Goal: Task Accomplishment & Management: Manage account settings

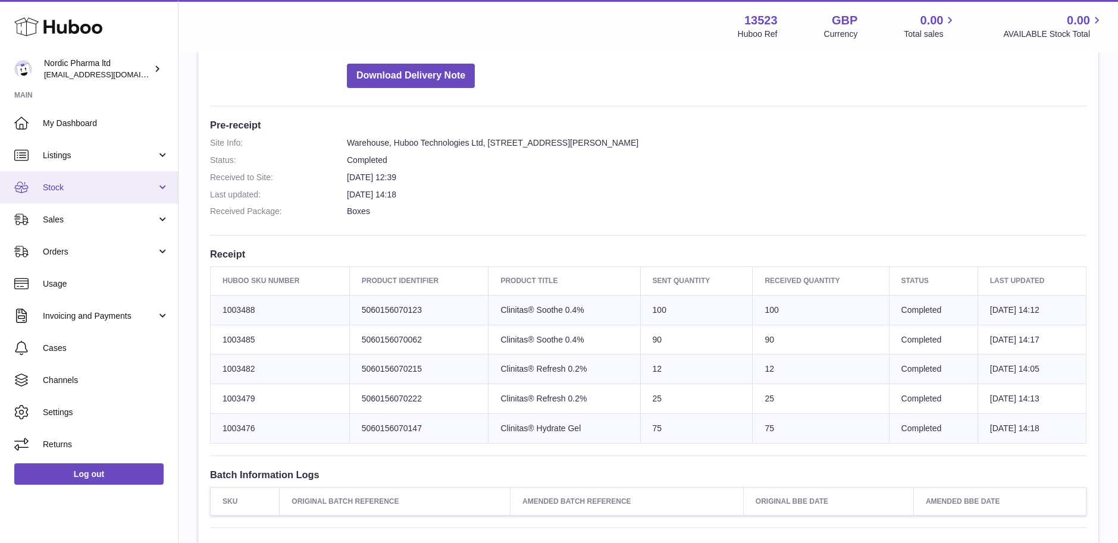
click at [67, 183] on span "Stock" at bounding box center [100, 187] width 114 height 11
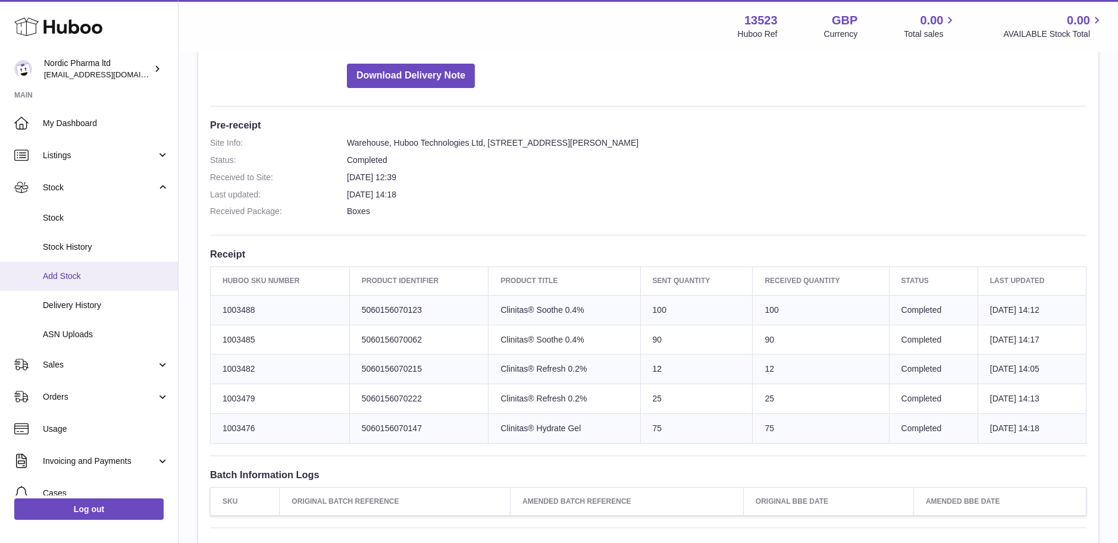
click at [73, 279] on span "Add Stock" at bounding box center [106, 276] width 126 height 11
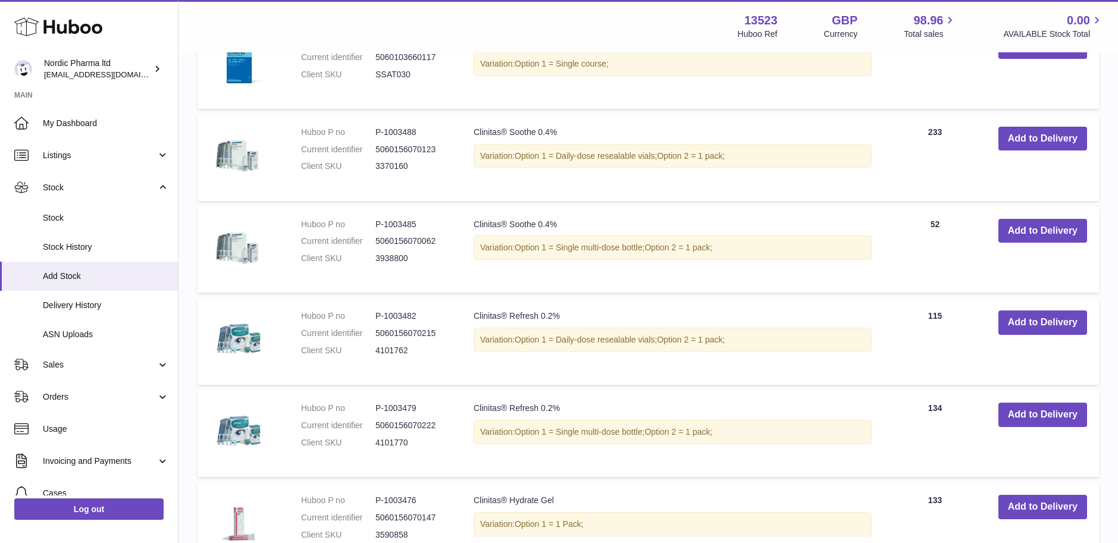
scroll to position [655, 0]
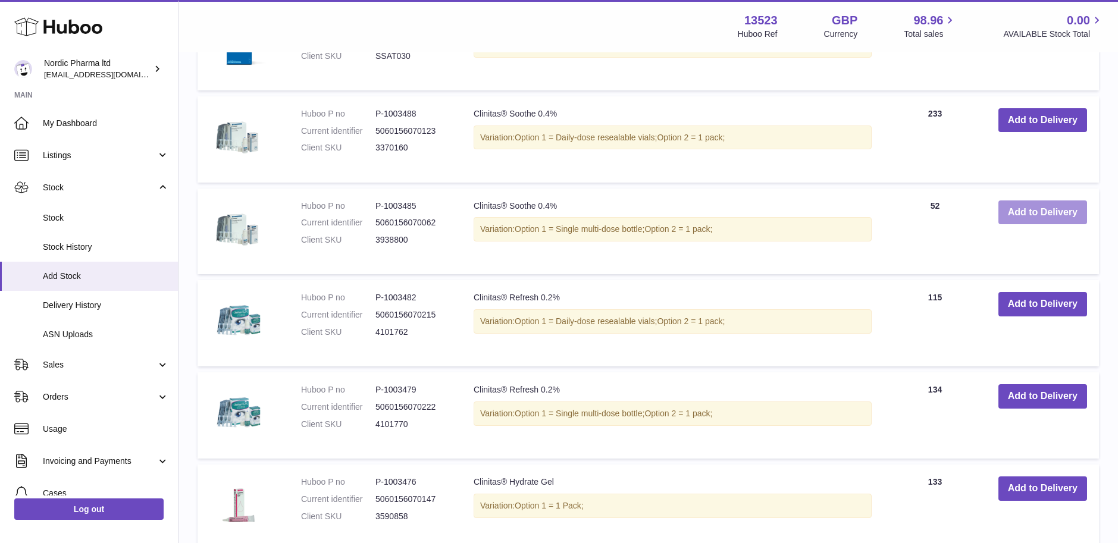
click at [1022, 209] on button "Add to Delivery" at bounding box center [1043, 213] width 89 height 24
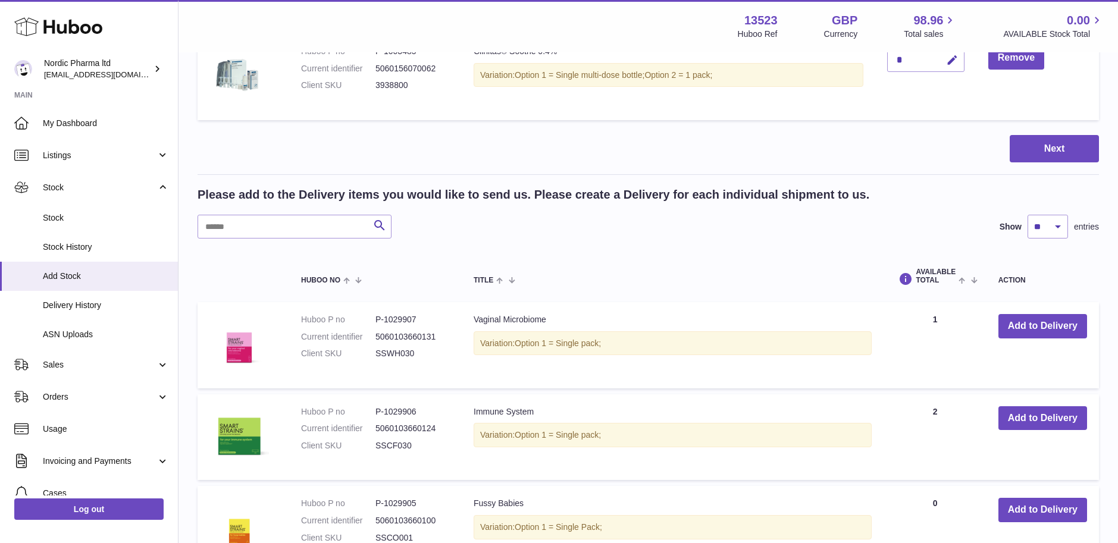
scroll to position [171, 0]
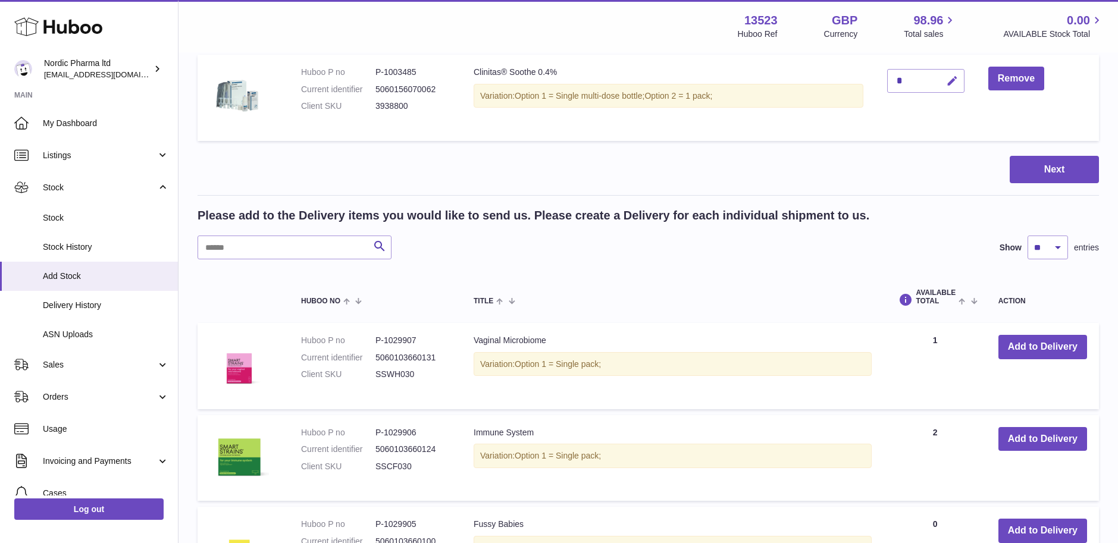
click at [956, 80] on icon "button" at bounding box center [952, 81] width 12 height 12
type input "***"
click at [949, 82] on icon "submit" at bounding box center [952, 81] width 11 height 11
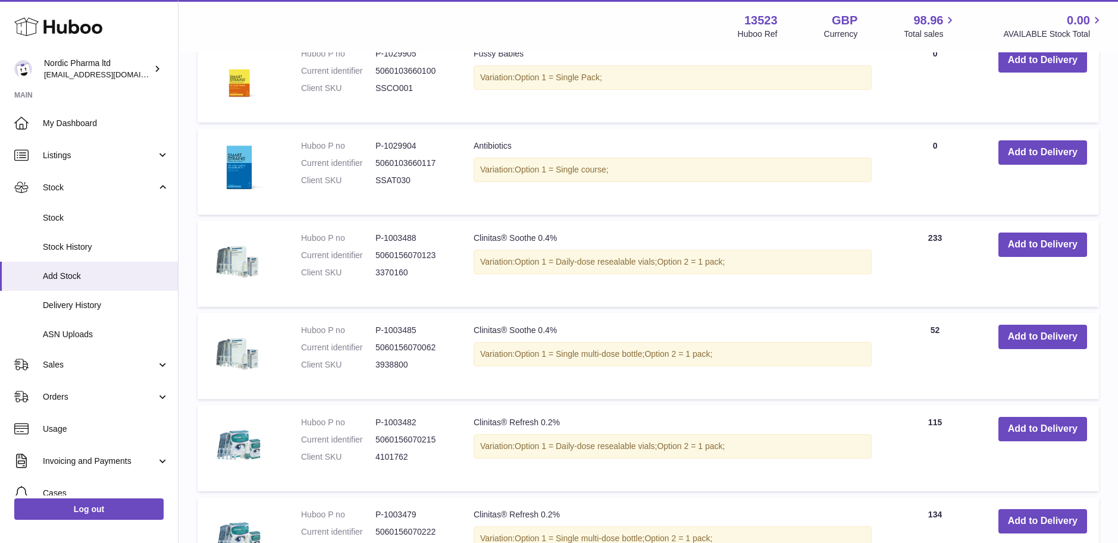
scroll to position [885, 0]
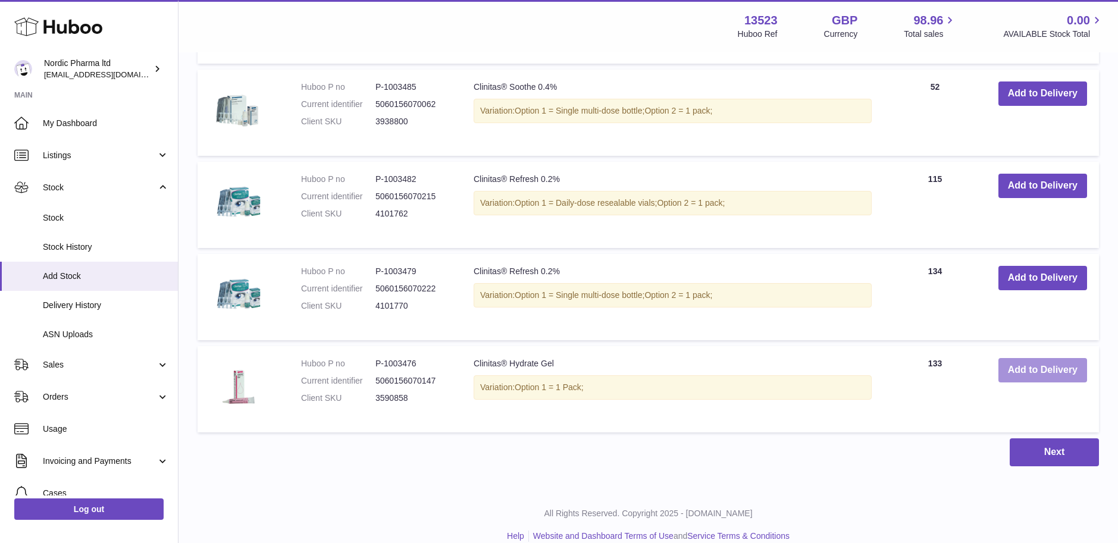
click at [1036, 370] on button "Add to Delivery" at bounding box center [1043, 370] width 89 height 24
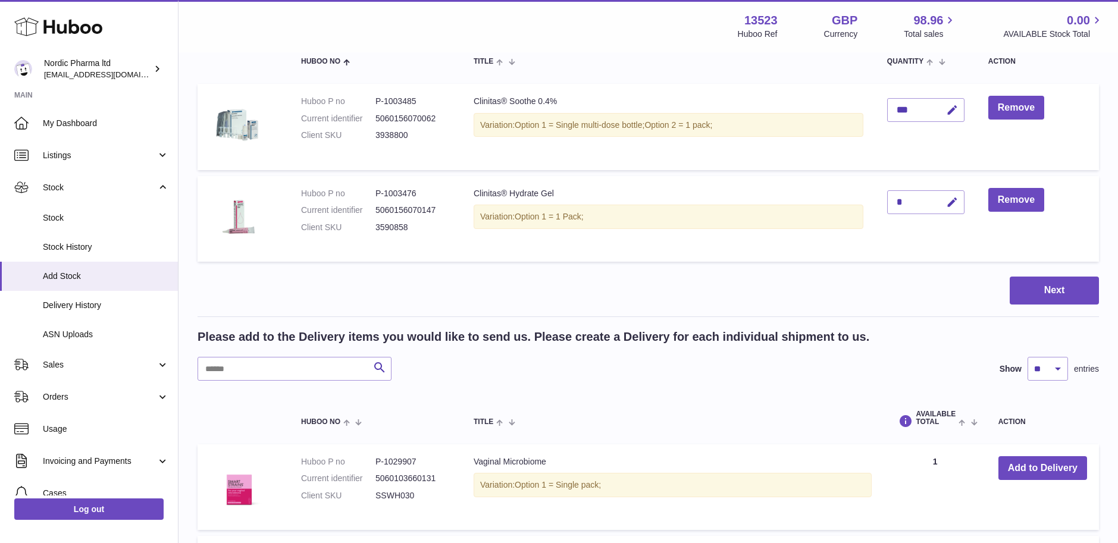
scroll to position [85, 0]
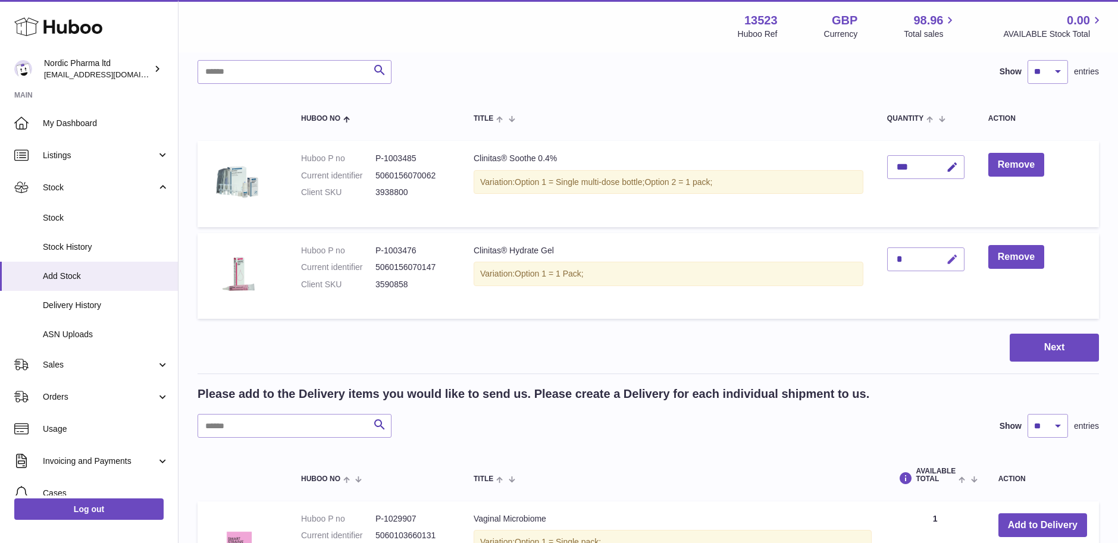
click at [955, 259] on icon "button" at bounding box center [952, 260] width 12 height 12
type input "**"
click at [958, 256] on icon "submit" at bounding box center [952, 259] width 11 height 11
click at [1056, 346] on button "Next" at bounding box center [1054, 348] width 89 height 28
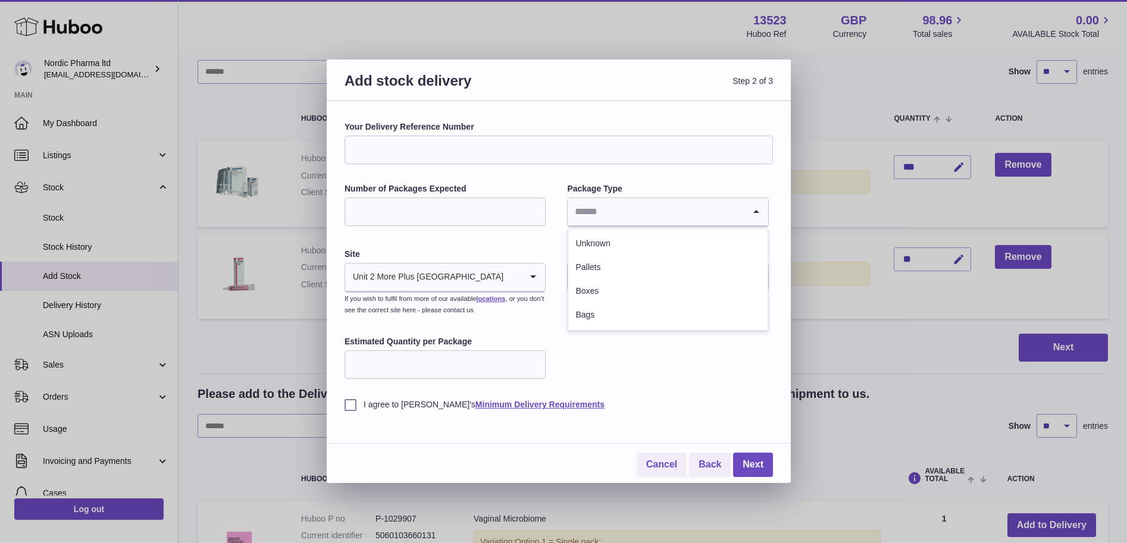
click at [755, 215] on icon "Search for option" at bounding box center [756, 211] width 24 height 27
click at [587, 288] on li "Boxes" at bounding box center [667, 292] width 199 height 24
click at [442, 212] on input "Number of Packages Expected" at bounding box center [445, 212] width 201 height 29
type input "*"
click at [387, 365] on input "Estimated Quantity per Package" at bounding box center [445, 365] width 201 height 29
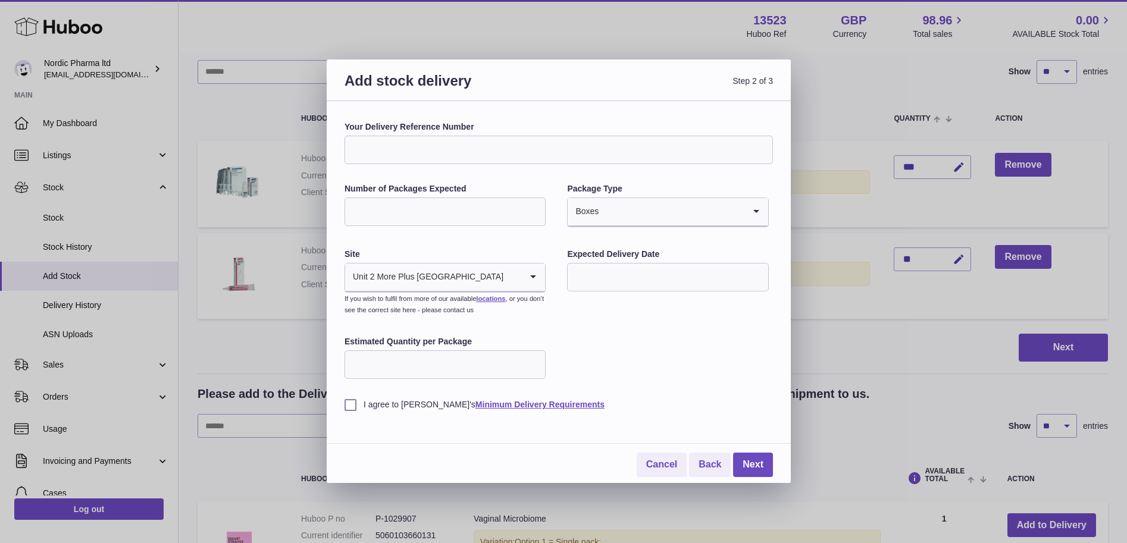
type input "***"
click at [352, 406] on label "I agree to Huboo's Minimum Delivery Requirements" at bounding box center [559, 404] width 428 height 11
click at [692, 277] on input "text" at bounding box center [667, 277] width 201 height 29
click at [705, 376] on span "13" at bounding box center [704, 375] width 21 height 21
type input "**********"
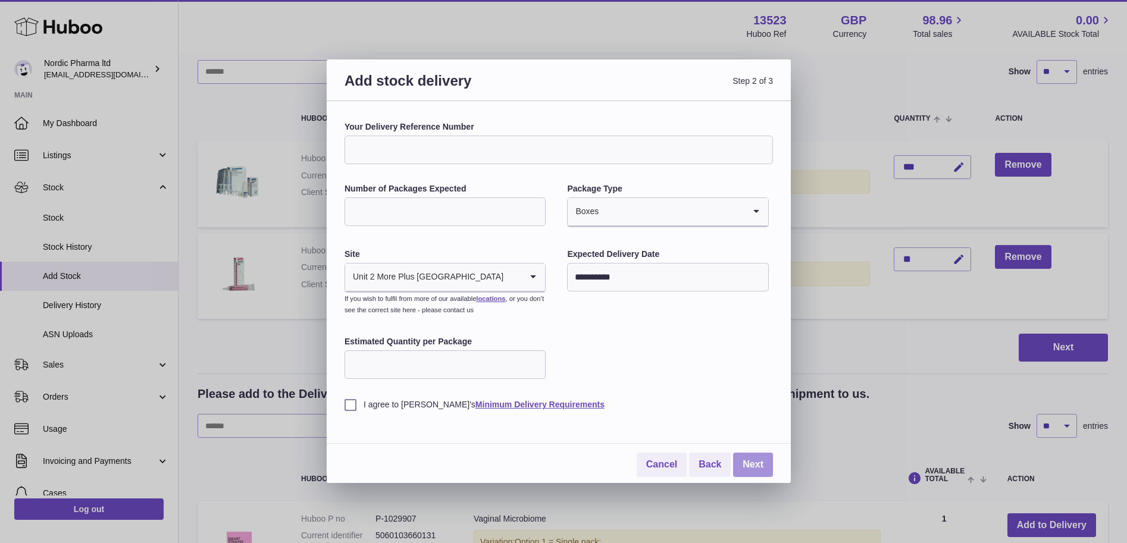
click at [742, 462] on link "Next" at bounding box center [753, 465] width 40 height 24
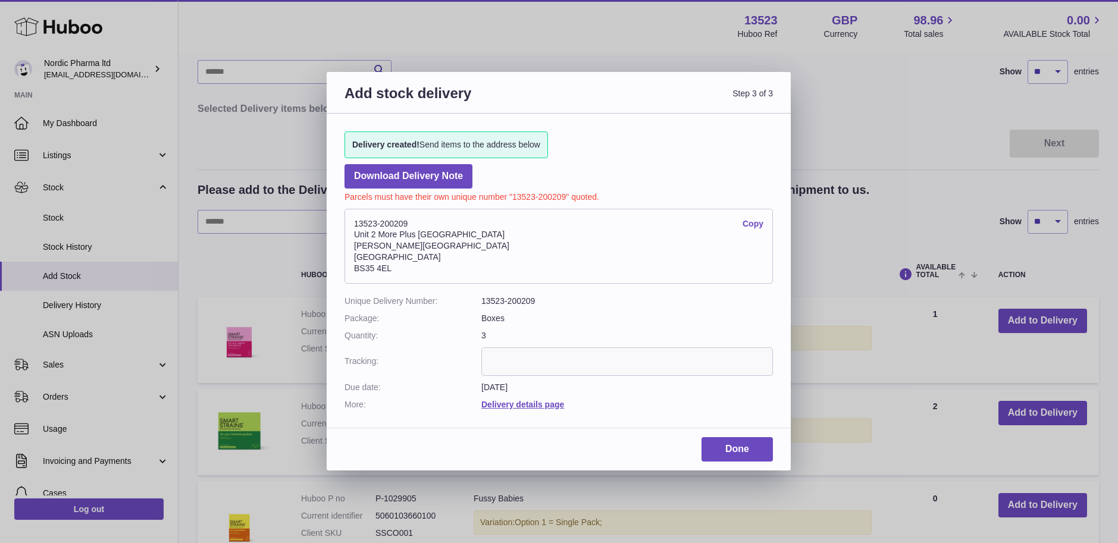
drag, startPoint x: 353, startPoint y: 224, endPoint x: 434, endPoint y: 264, distance: 90.5
click at [434, 264] on address "13523-200209 Copy Unit 2 More Plus Central Park Hudson Ave Severn Beach BS35 4EL" at bounding box center [559, 246] width 428 height 75
drag, startPoint x: 434, startPoint y: 264, endPoint x: 419, endPoint y: 231, distance: 36.0
copy address "13523-200209 Copy Unit 2 More Plus Central Park Hudson Ave Severn Beach BS35 4EL"
click at [728, 445] on link "Done" at bounding box center [737, 449] width 71 height 24
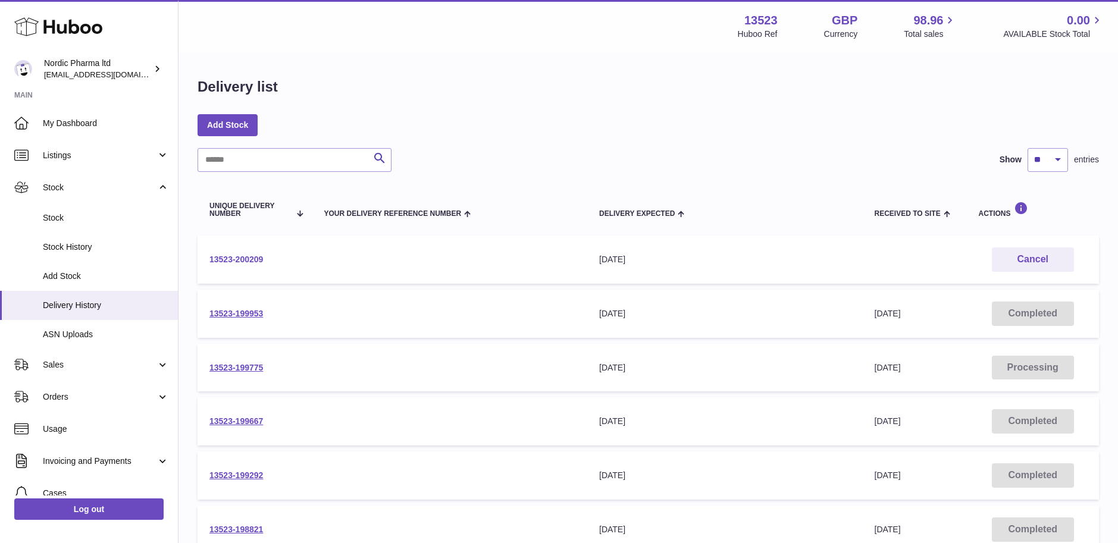
click at [229, 257] on link "13523-200209" at bounding box center [236, 260] width 54 height 10
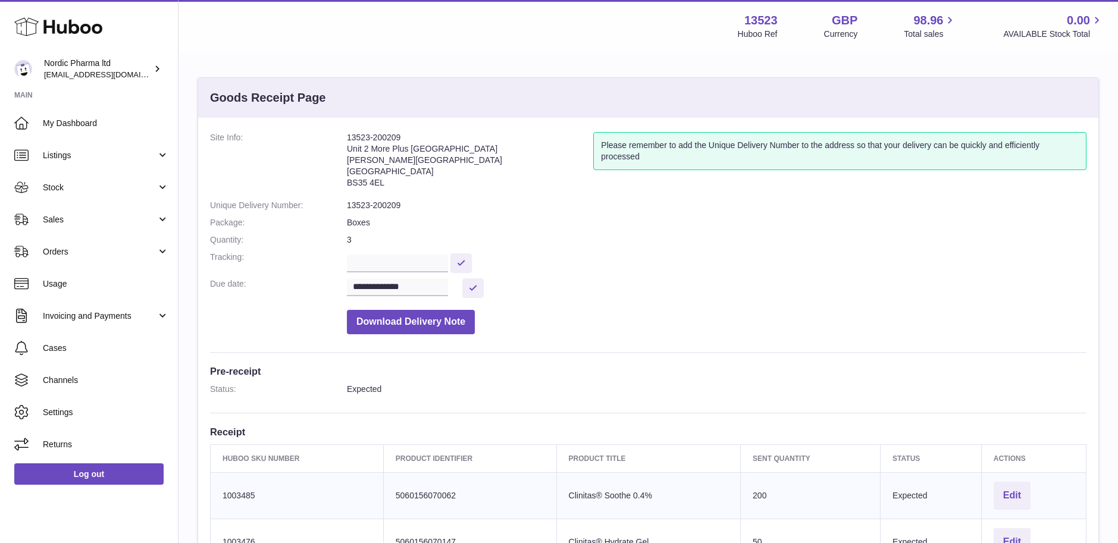
drag, startPoint x: 345, startPoint y: 141, endPoint x: 451, endPoint y: 181, distance: 113.2
click at [451, 181] on dl "**********" at bounding box center [648, 236] width 877 height 208
drag, startPoint x: 451, startPoint y: 181, endPoint x: 365, endPoint y: 173, distance: 86.7
copy dl "13523-200209 Unit 2 More Plus Central Park Hudson Ave Severn Beach BS35 4EL"
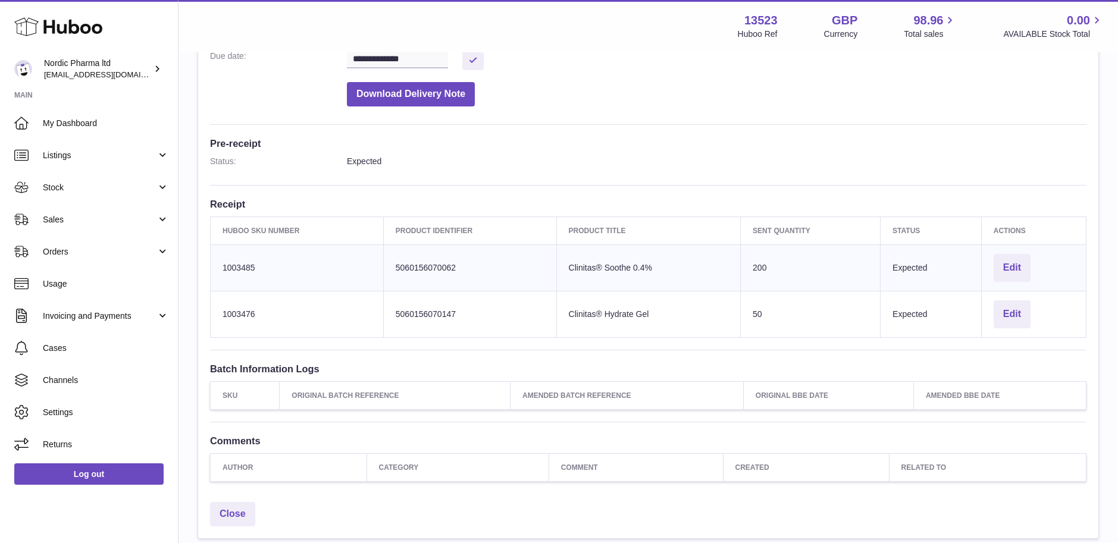
scroll to position [238, 0]
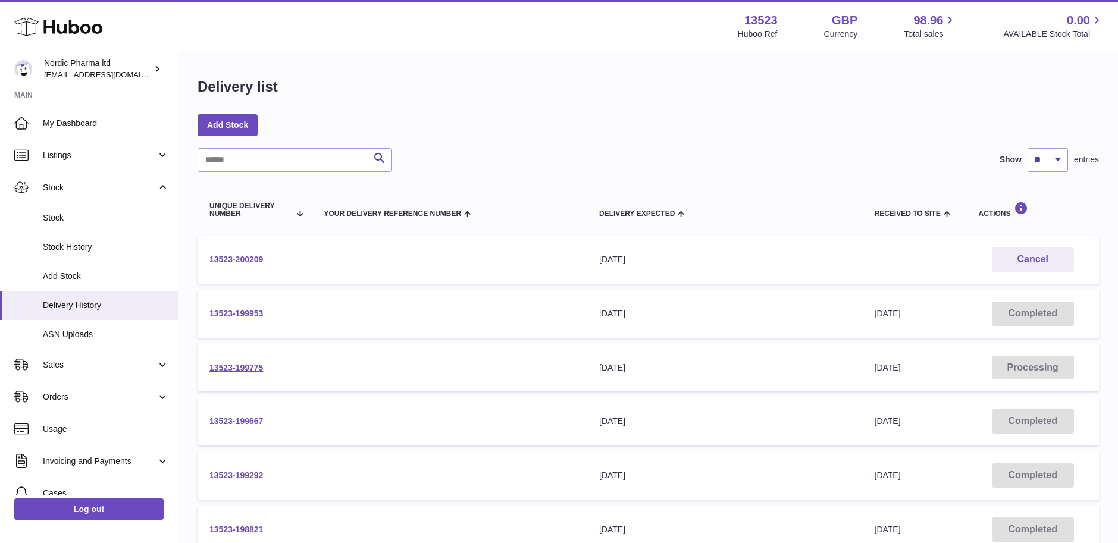
click at [254, 312] on link "13523-199953" at bounding box center [236, 314] width 54 height 10
click at [231, 367] on link "13523-199775" at bounding box center [236, 368] width 54 height 10
click at [236, 419] on link "13523-199667" at bounding box center [236, 422] width 54 height 10
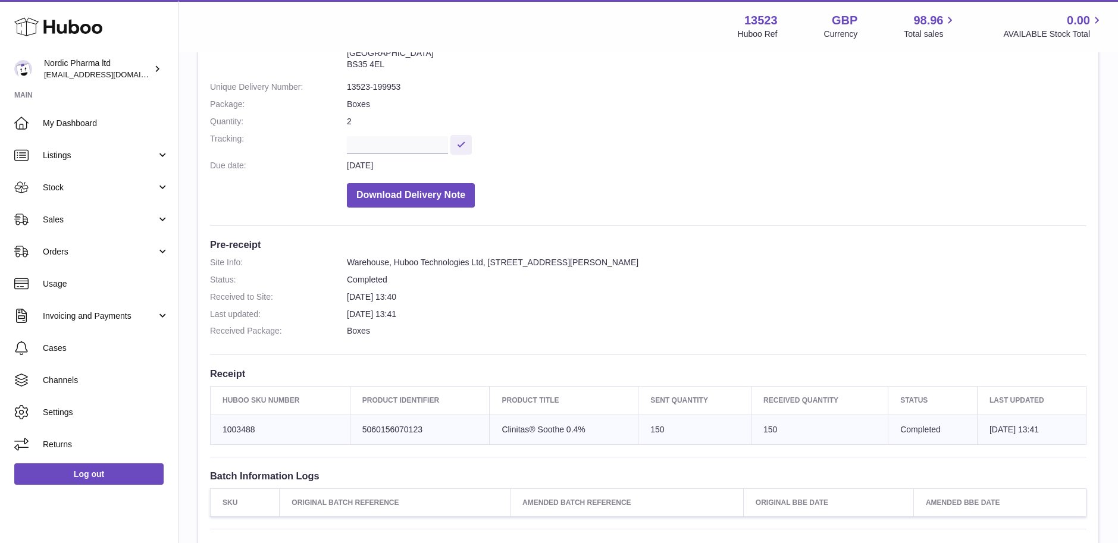
scroll to position [119, 0]
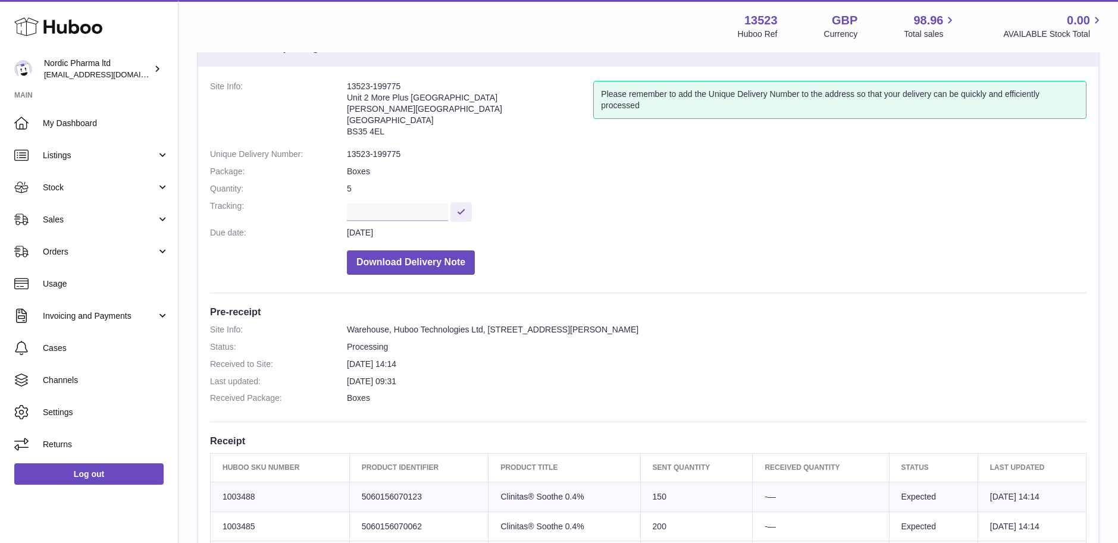
scroll to position [238, 0]
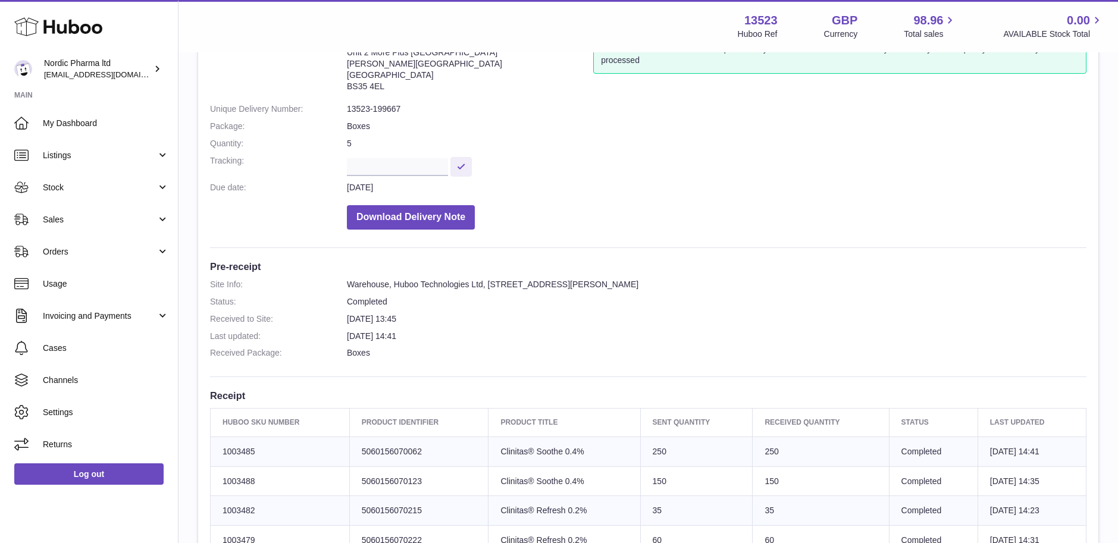
scroll to position [179, 0]
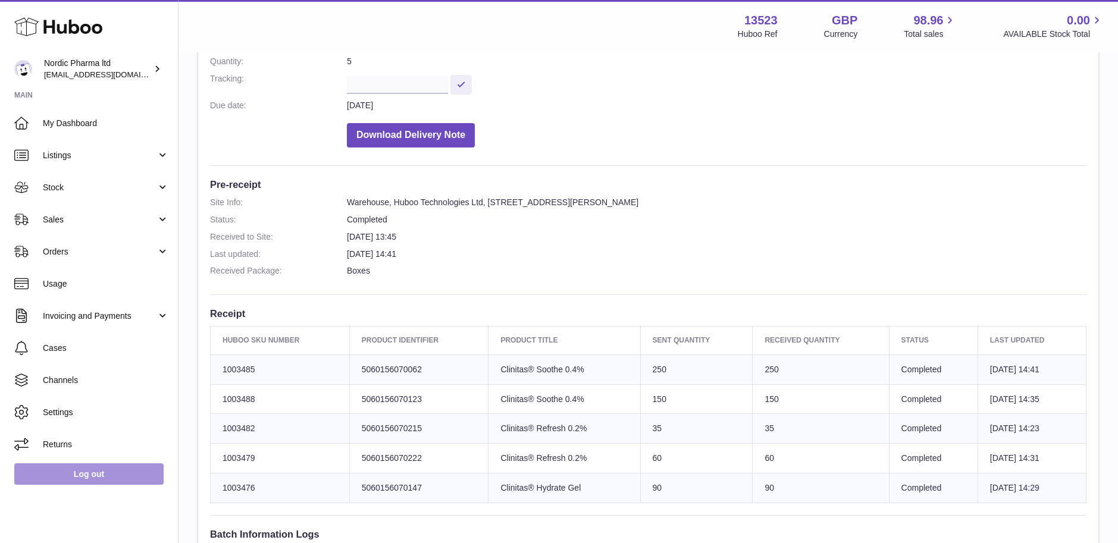
click at [43, 472] on link "Log out" at bounding box center [88, 474] width 149 height 21
